Goal: Navigation & Orientation: Find specific page/section

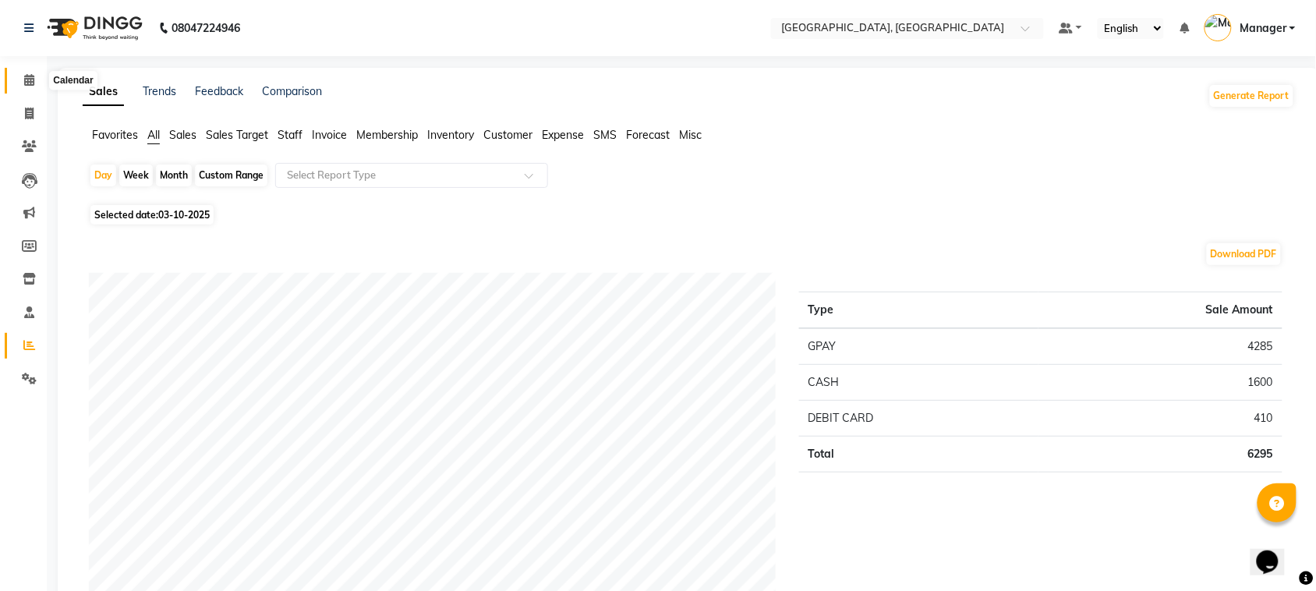
click at [25, 79] on icon at bounding box center [29, 80] width 10 height 12
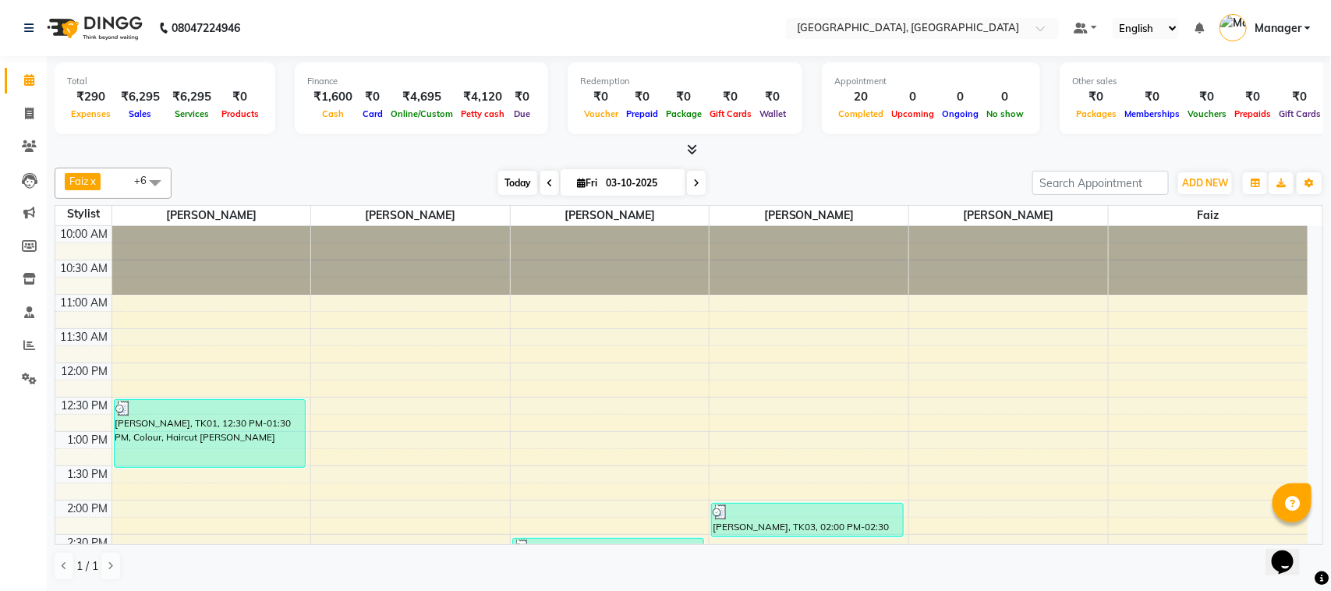
click at [523, 183] on span "Today" at bounding box center [517, 183] width 39 height 24
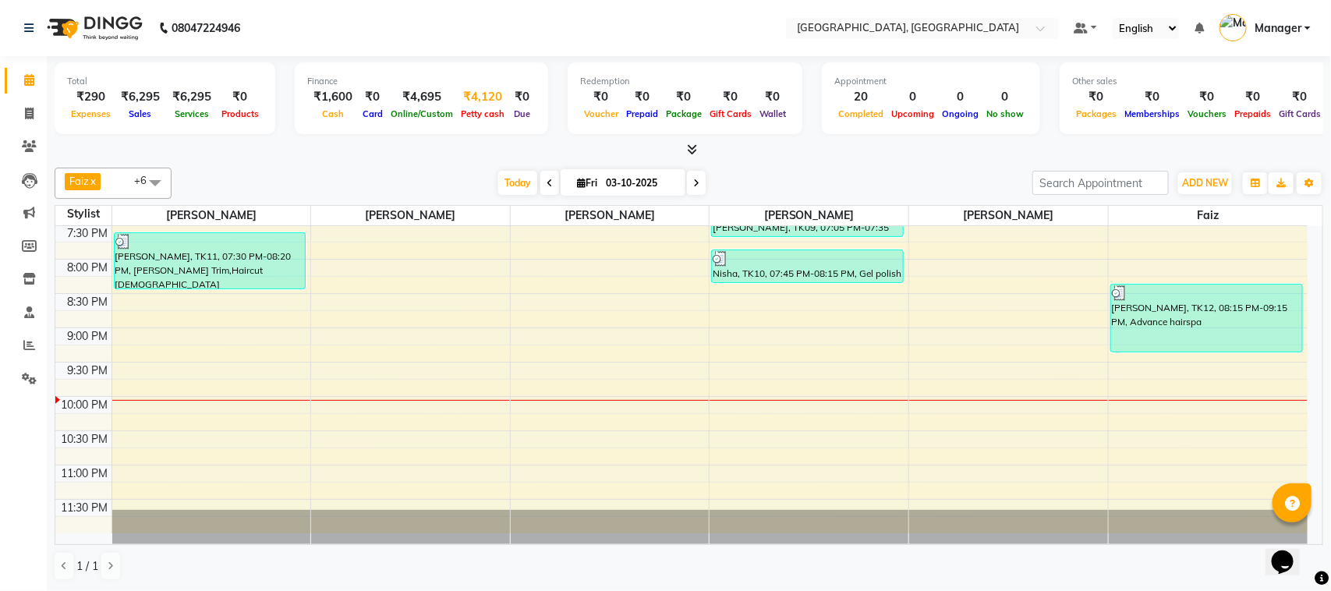
click at [465, 115] on span "Petty cash" at bounding box center [482, 113] width 51 height 11
select select "6882"
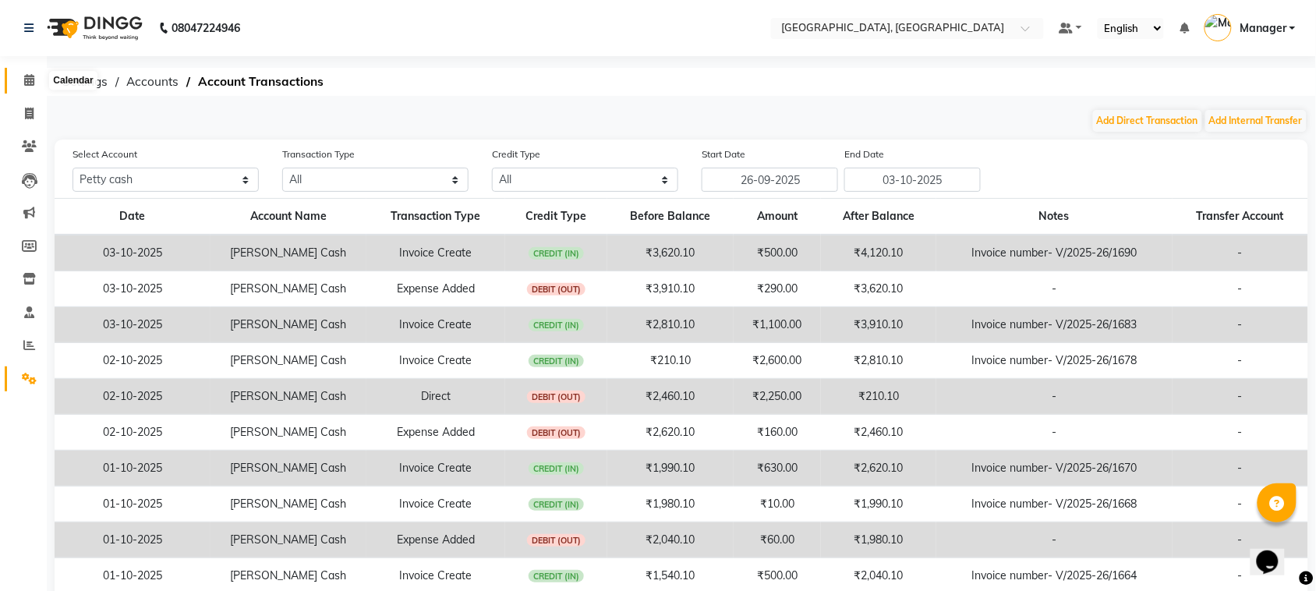
click at [26, 80] on icon at bounding box center [29, 80] width 10 height 12
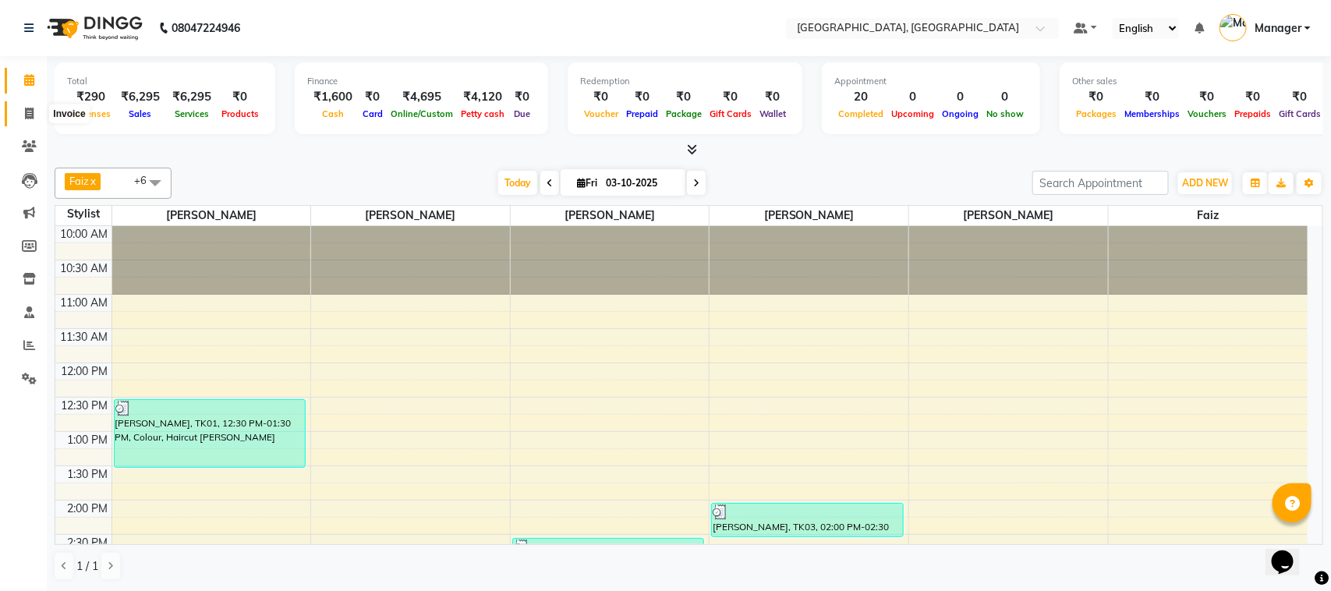
click at [25, 118] on icon at bounding box center [29, 114] width 9 height 12
select select "service"
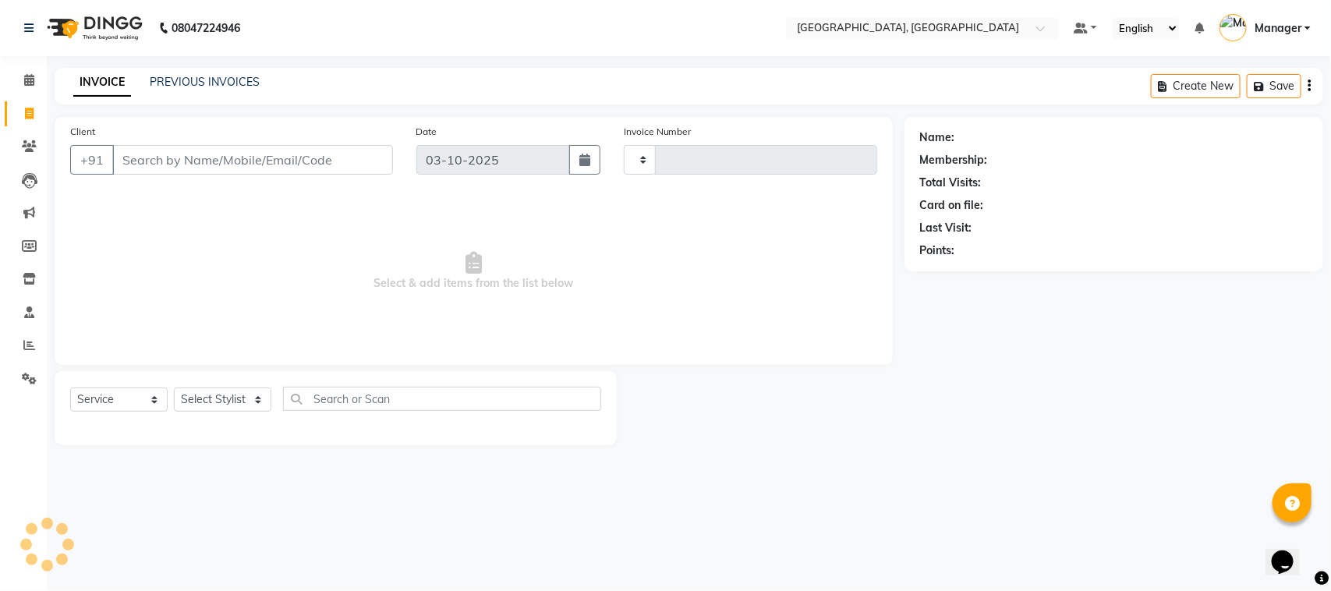
type input "1694"
select select "7742"
select select "membership"
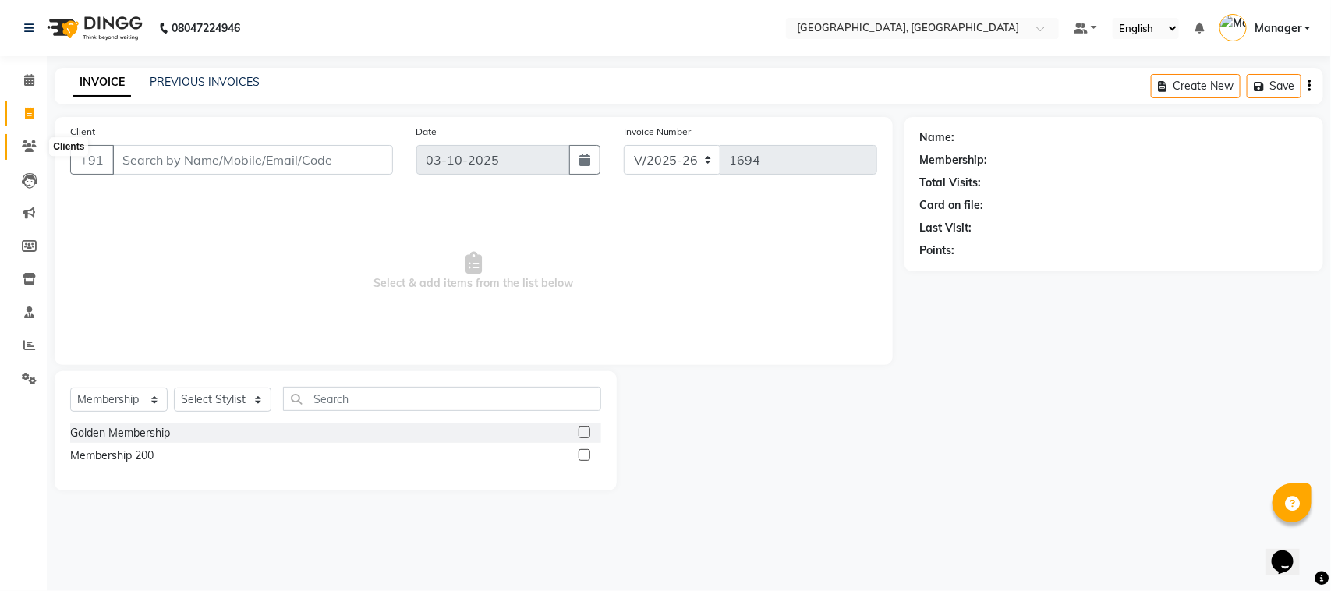
click at [24, 143] on icon at bounding box center [29, 146] width 15 height 12
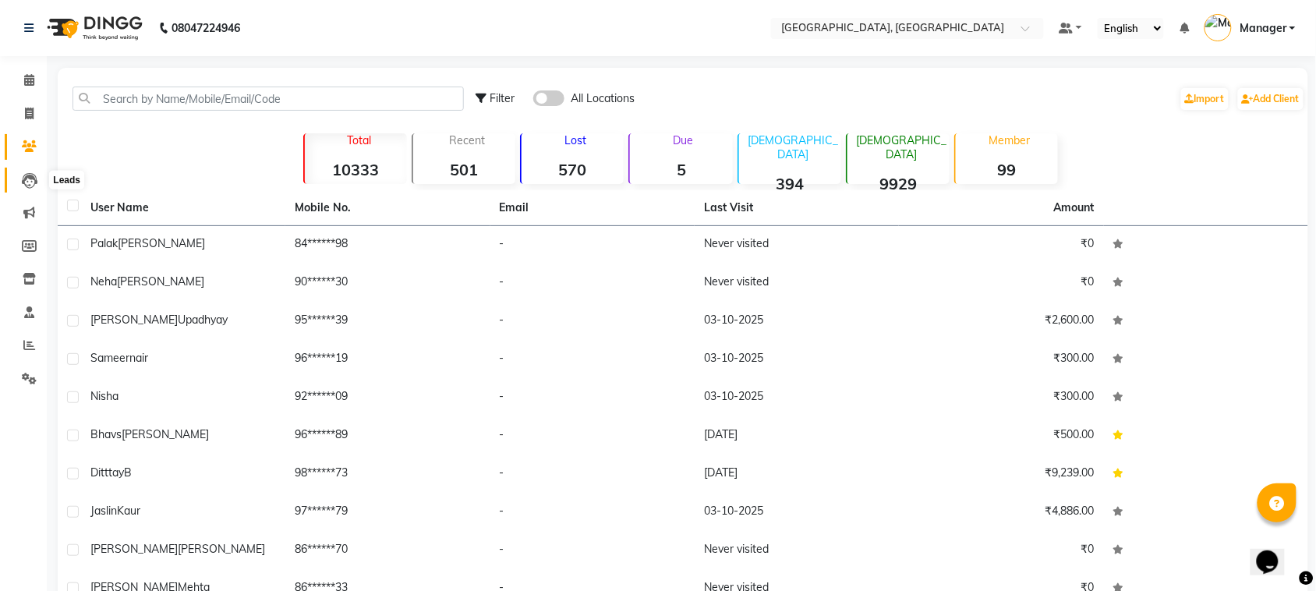
click at [26, 175] on icon at bounding box center [30, 181] width 16 height 16
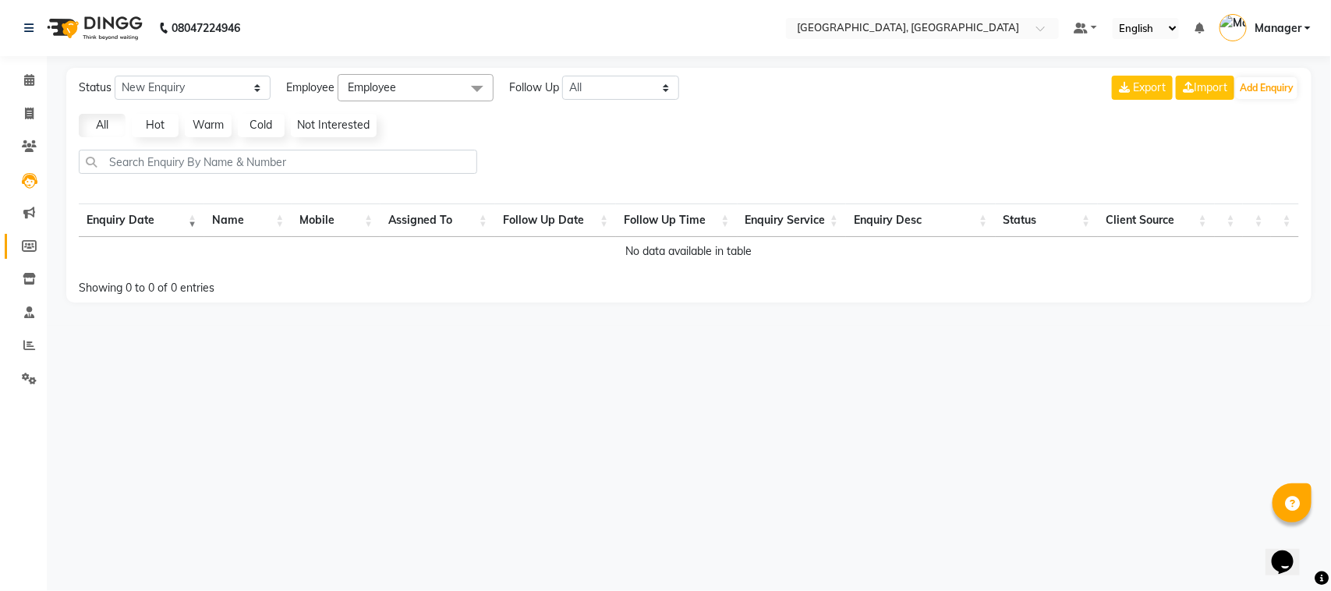
click at [30, 234] on link "Members" at bounding box center [23, 247] width 37 height 26
select select
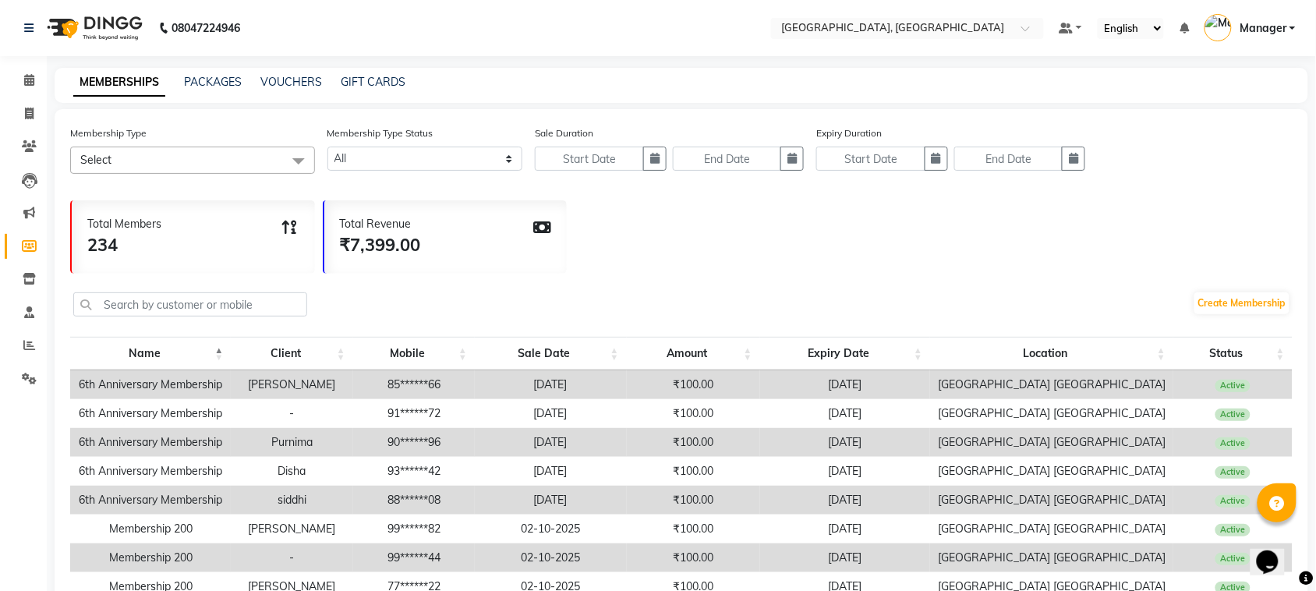
click at [227, 90] on div "MEMBERSHIPS PACKAGES VOUCHERS GIFT CARDS" at bounding box center [681, 85] width 1253 height 35
click at [21, 285] on span at bounding box center [29, 280] width 27 height 18
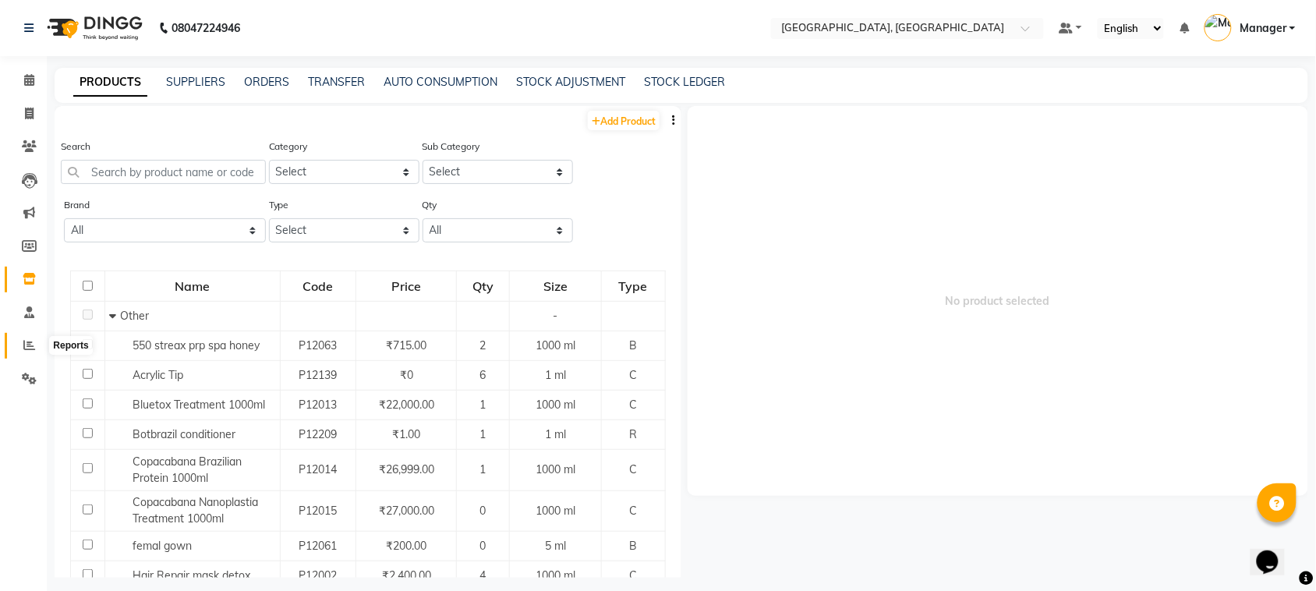
click at [35, 349] on span at bounding box center [29, 346] width 27 height 18
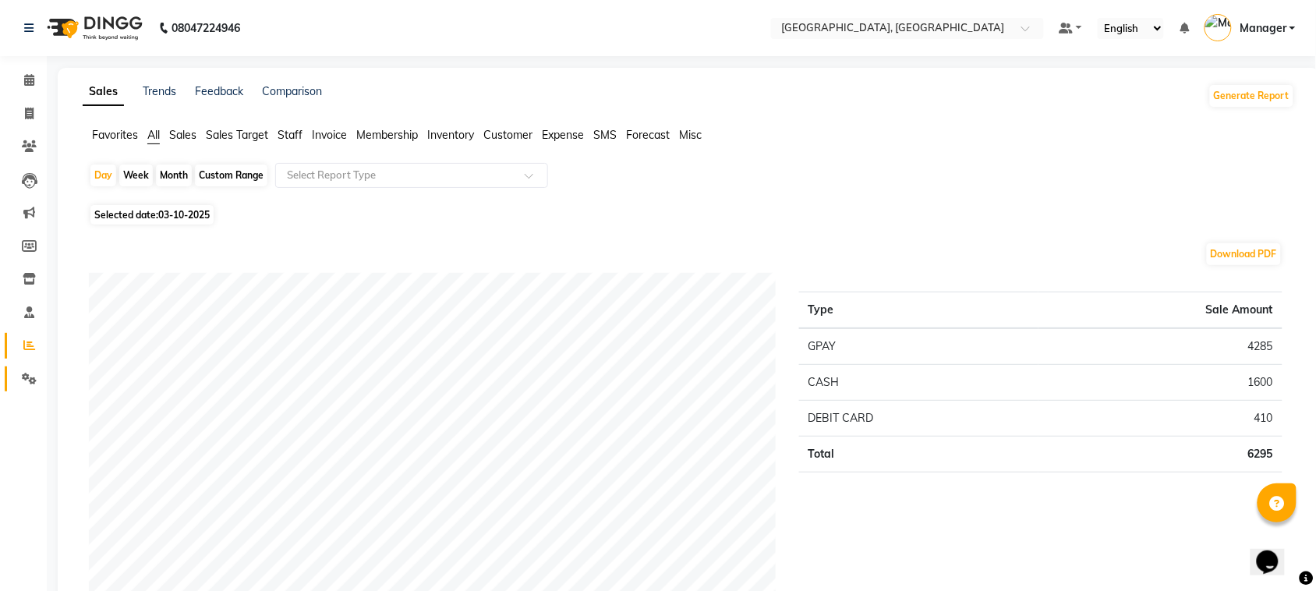
click at [20, 387] on link "Settings" at bounding box center [23, 379] width 37 height 26
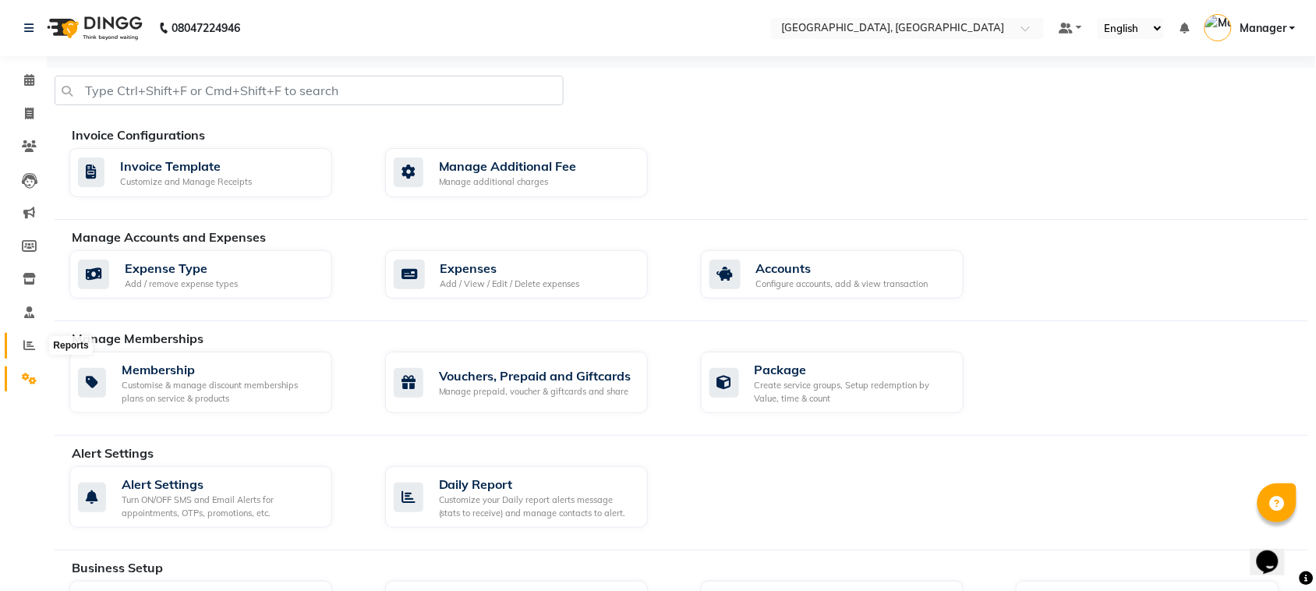
click at [29, 345] on icon at bounding box center [29, 345] width 12 height 12
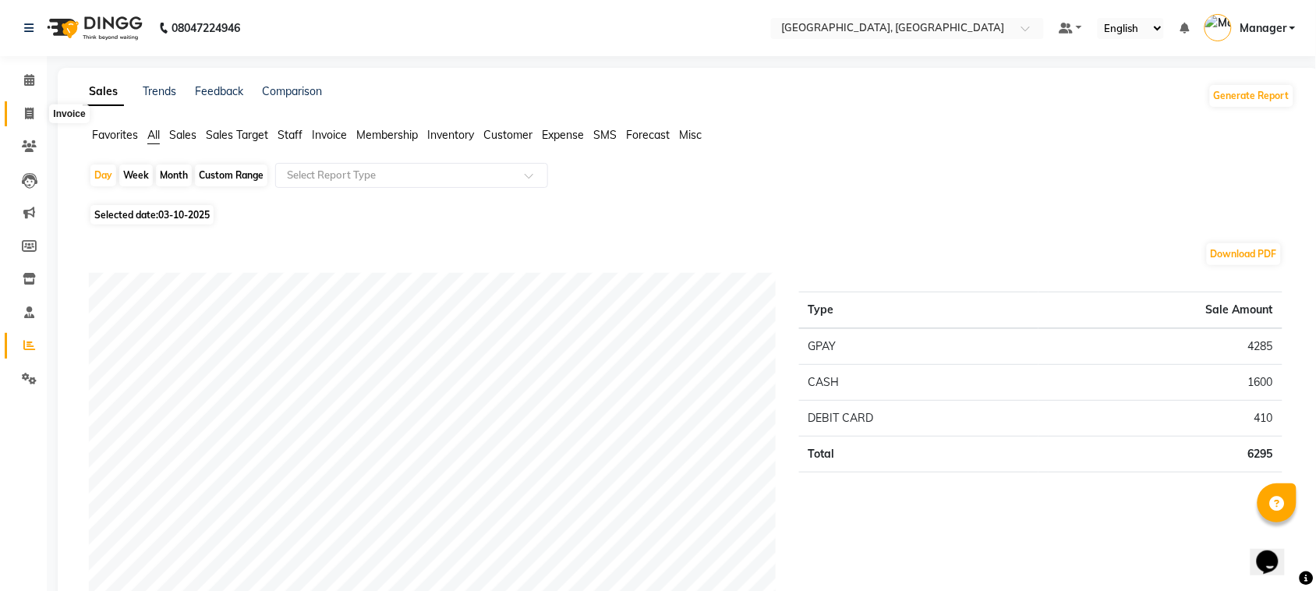
click at [16, 111] on span at bounding box center [29, 114] width 27 height 18
select select "7742"
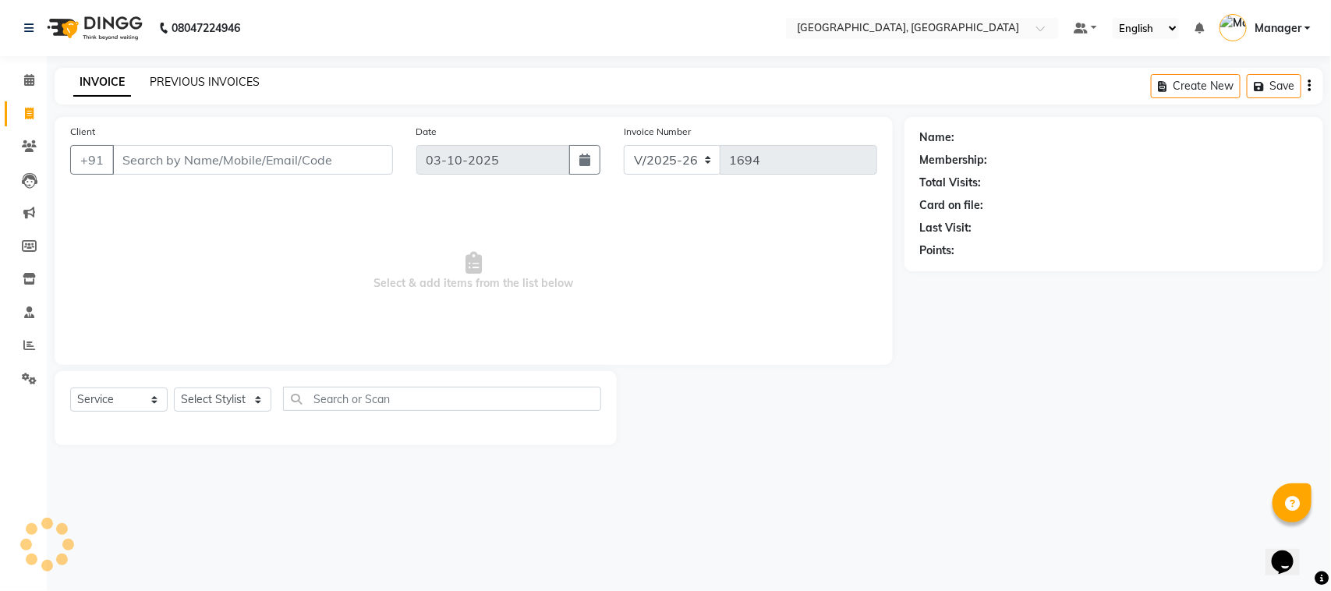
select select "membership"
click at [207, 75] on link "PREVIOUS INVOICES" at bounding box center [205, 82] width 110 height 14
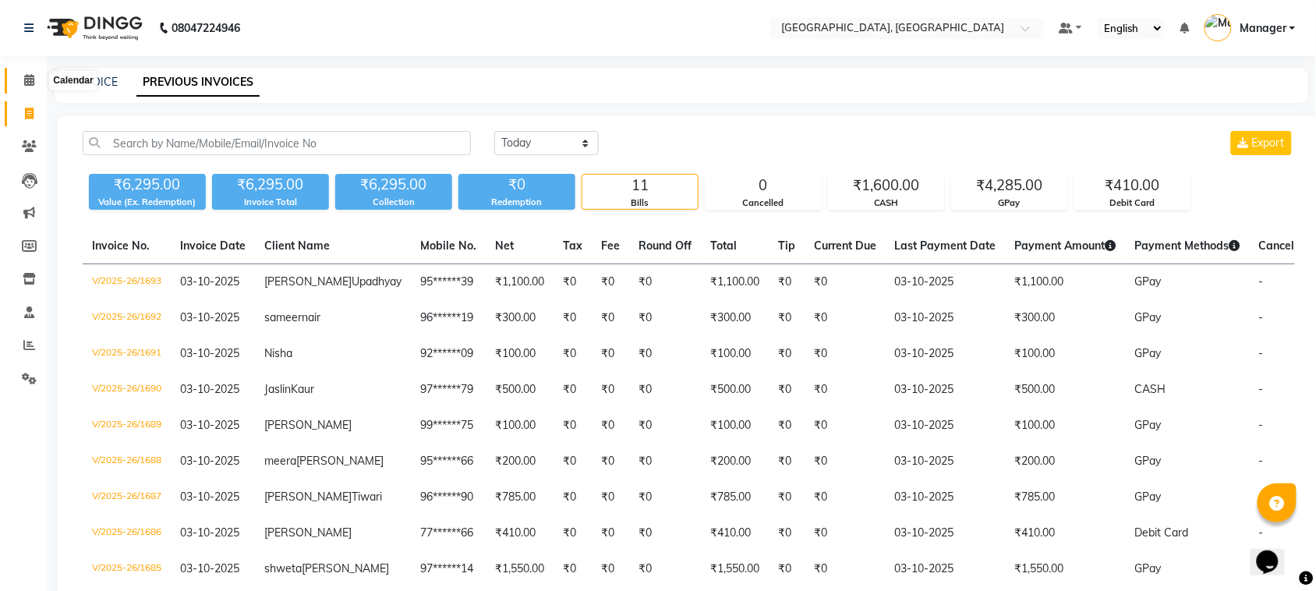
click at [32, 80] on icon at bounding box center [29, 80] width 10 height 12
